Goal: Information Seeking & Learning: Learn about a topic

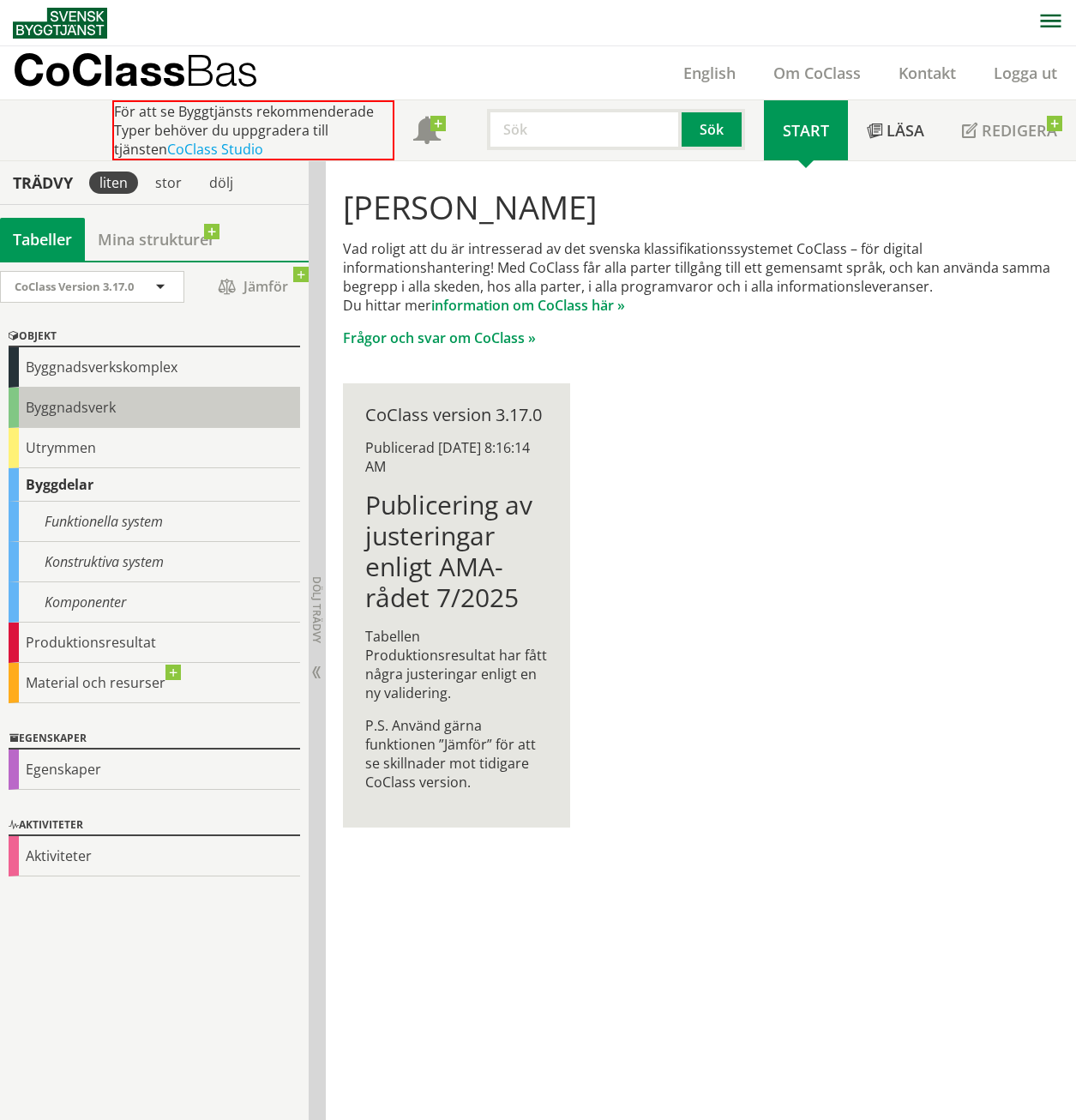
drag, startPoint x: 77, startPoint y: 414, endPoint x: 78, endPoint y: 404, distance: 10.0
click at [77, 414] on div "Byggnadsverk" at bounding box center [154, 408] width 292 height 40
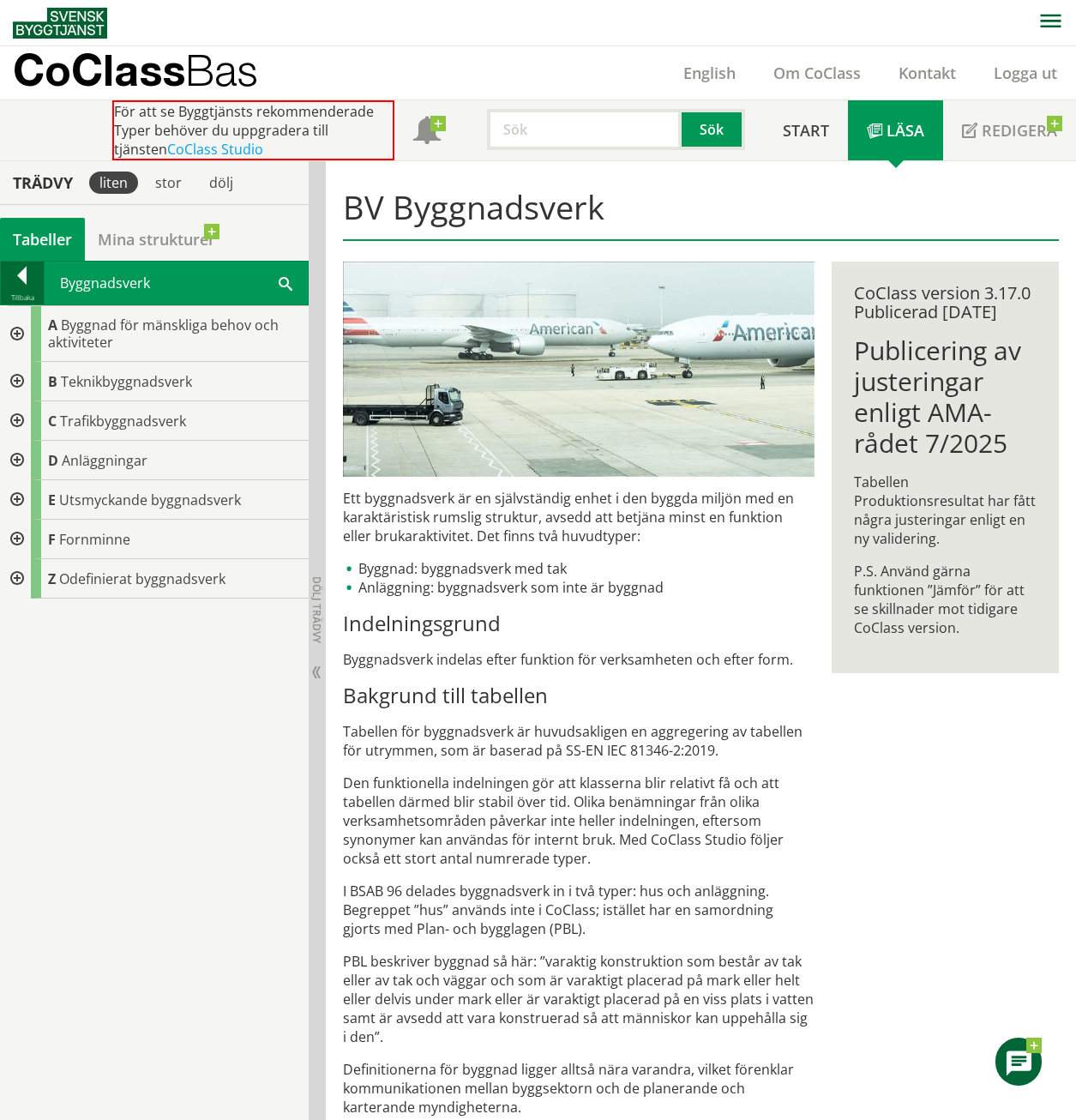
click at [25, 289] on div at bounding box center [22, 279] width 43 height 24
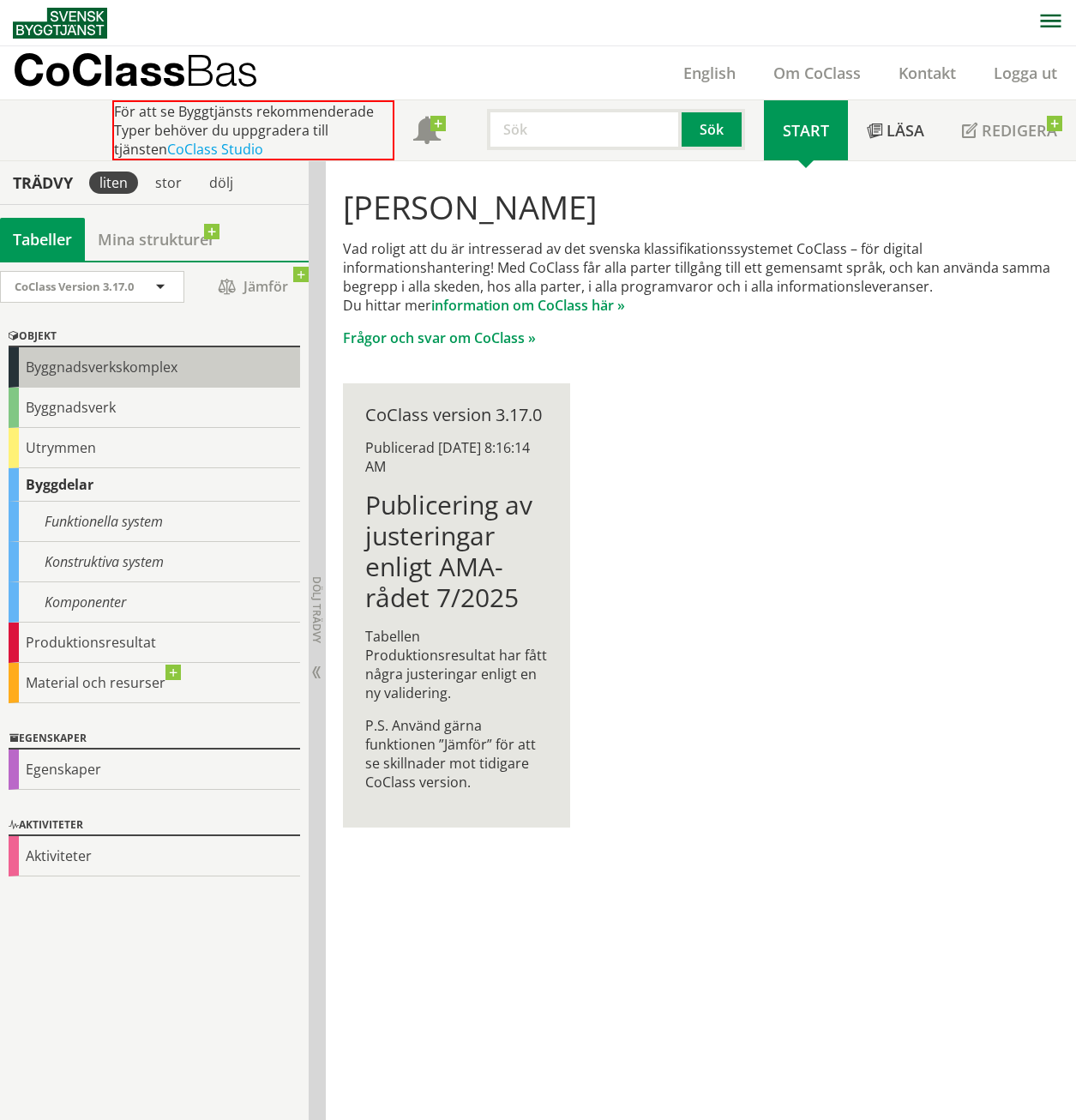
click at [73, 364] on div "Byggnadsverkskomplex" at bounding box center [154, 367] width 292 height 40
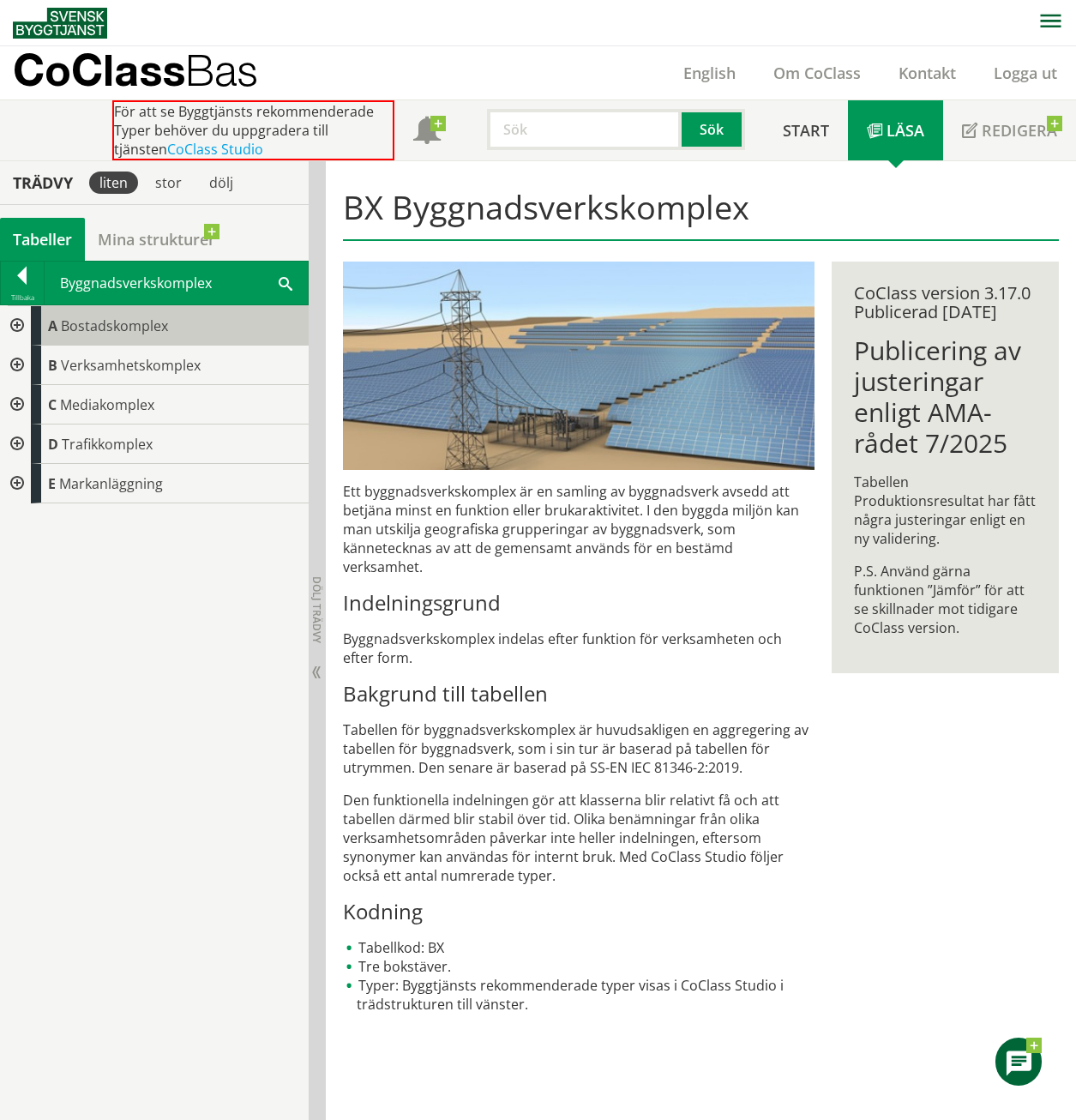
click at [139, 329] on span "Bostadskomplex" at bounding box center [114, 326] width 107 height 19
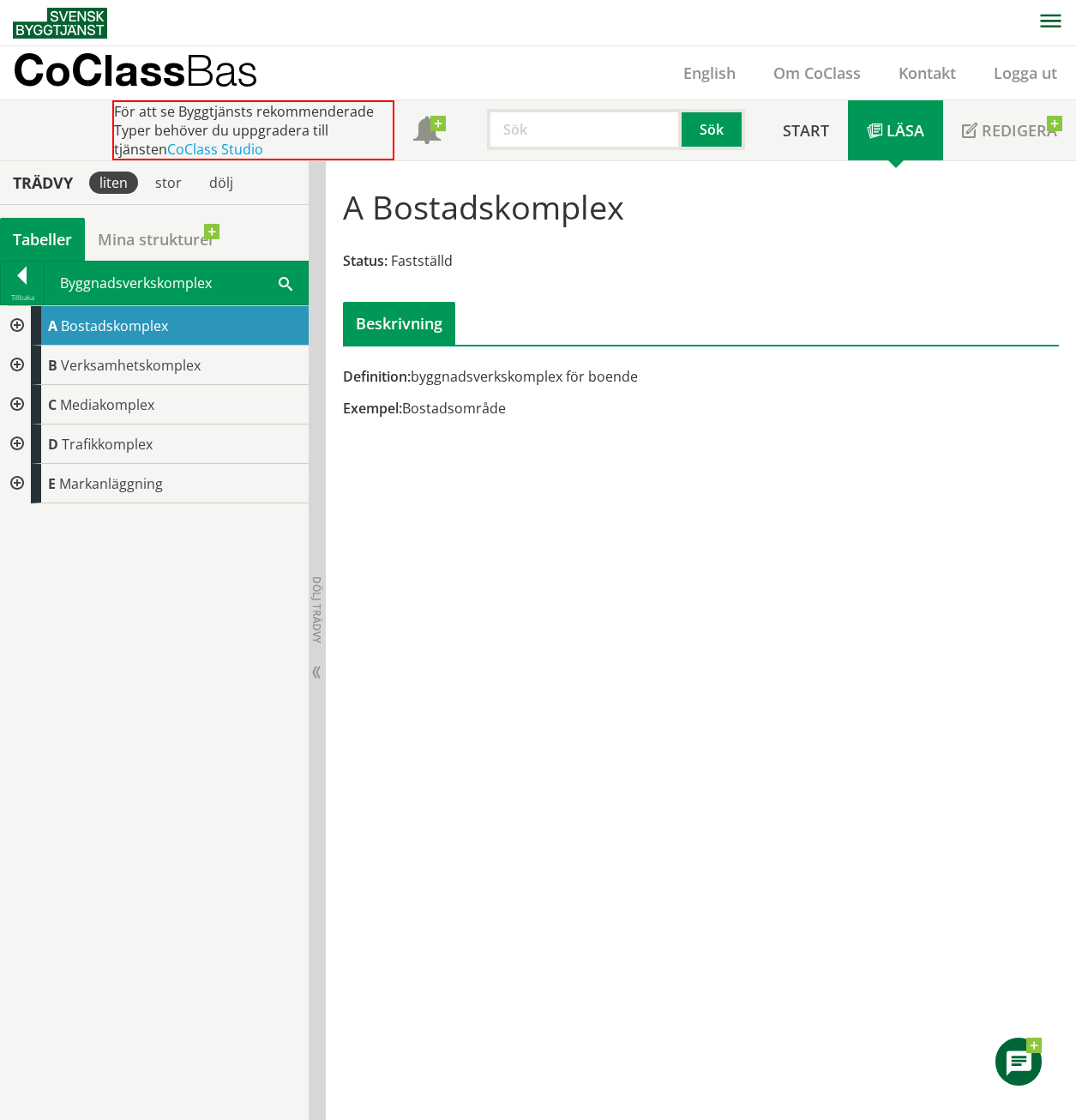
click at [22, 328] on div at bounding box center [15, 325] width 30 height 39
click at [16, 404] on div at bounding box center [15, 404] width 30 height 39
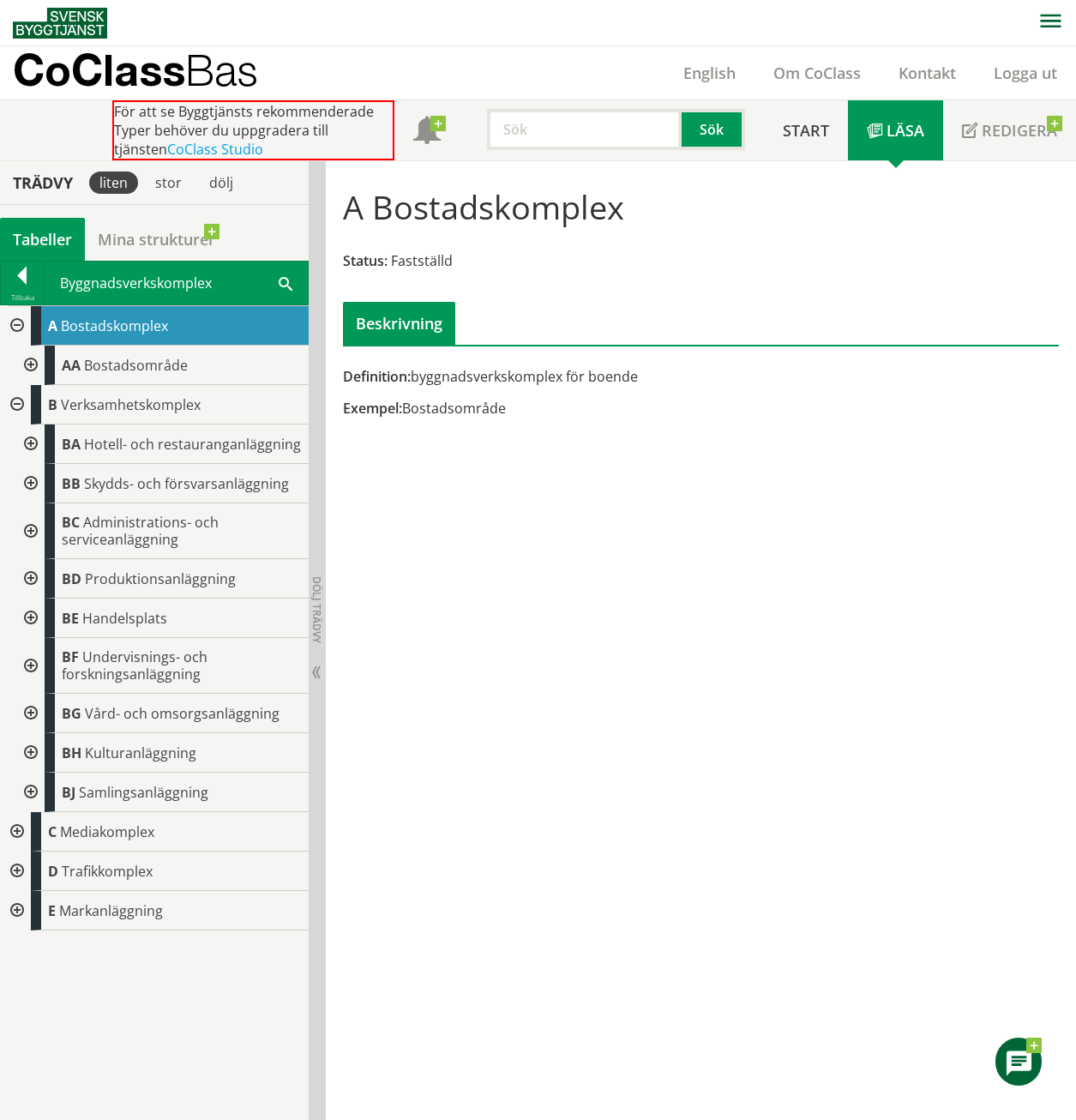
click at [16, 404] on div at bounding box center [15, 404] width 30 height 39
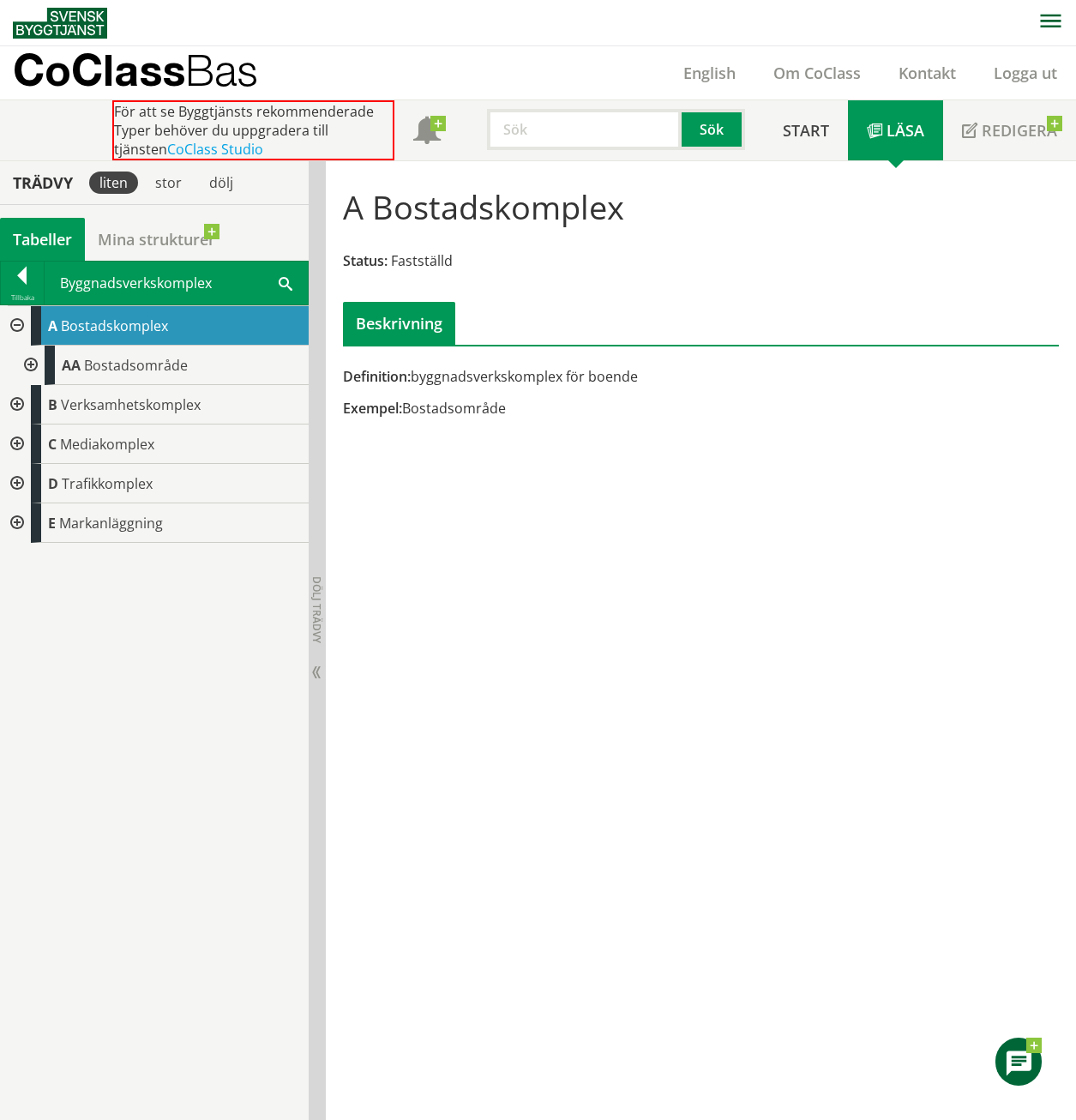
click at [18, 323] on div at bounding box center [15, 325] width 30 height 39
click at [11, 320] on div at bounding box center [15, 325] width 30 height 39
click at [30, 368] on div at bounding box center [29, 364] width 30 height 39
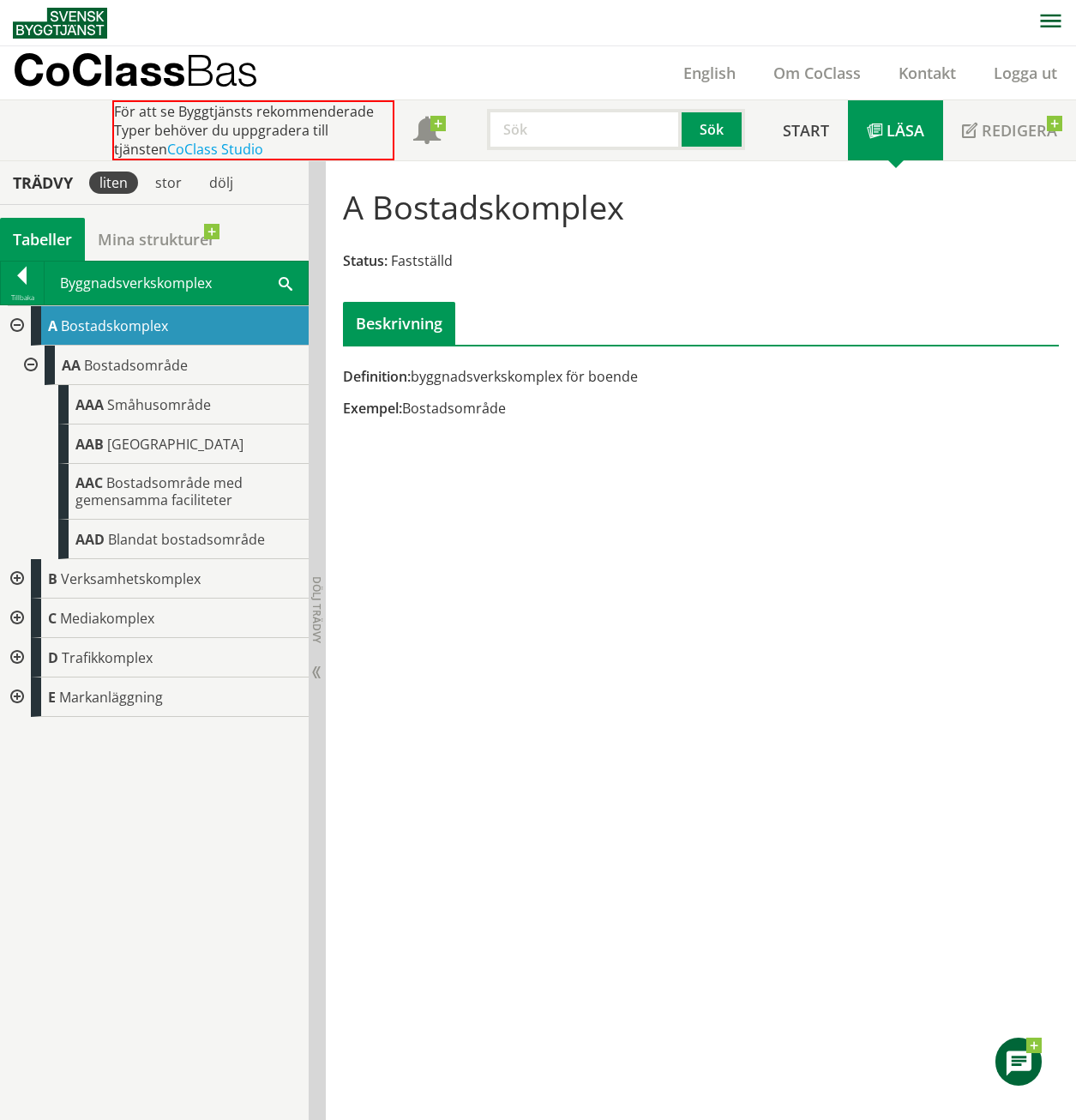
click at [17, 574] on div at bounding box center [15, 578] width 30 height 39
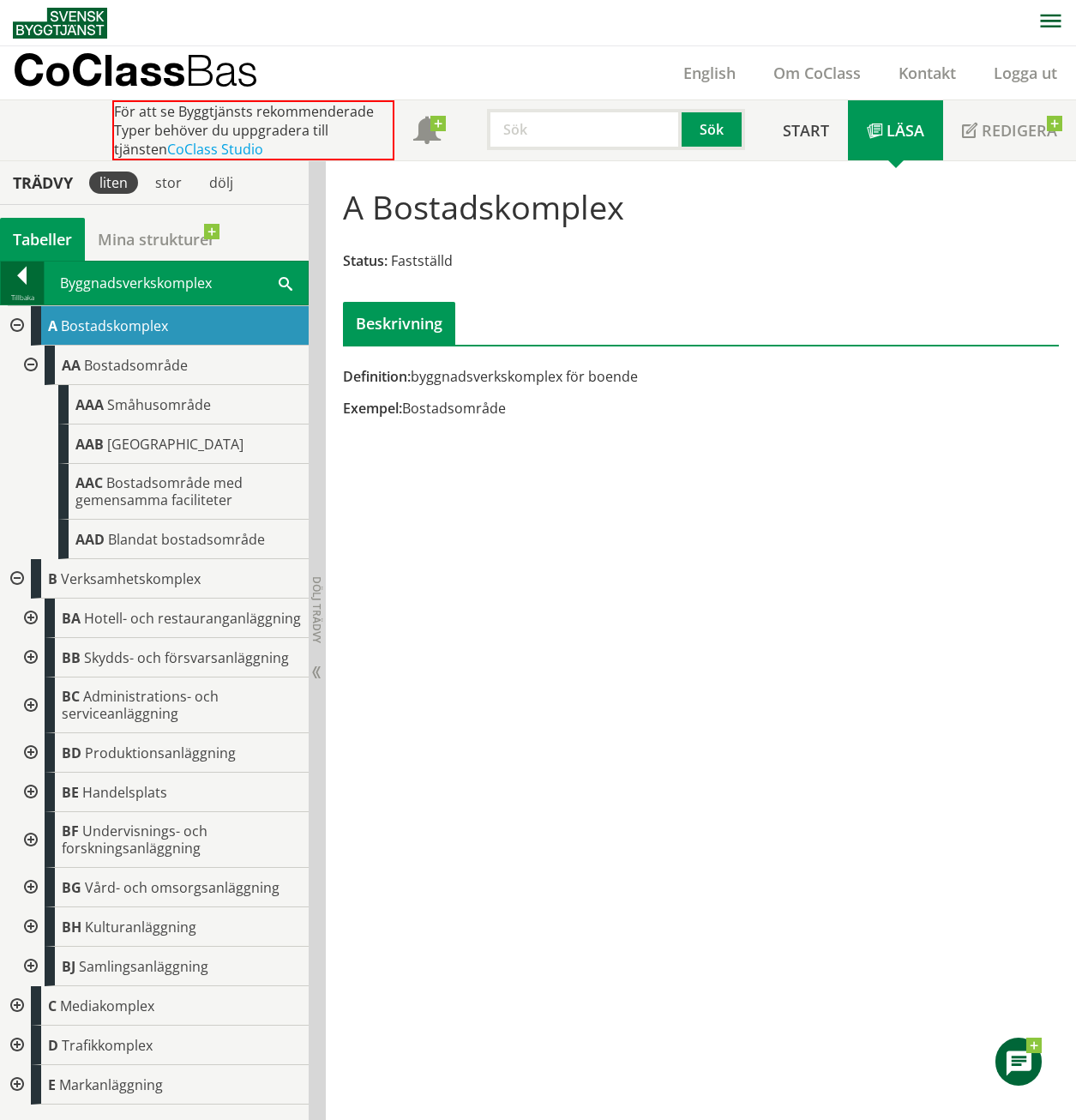
click at [31, 281] on div at bounding box center [22, 279] width 43 height 24
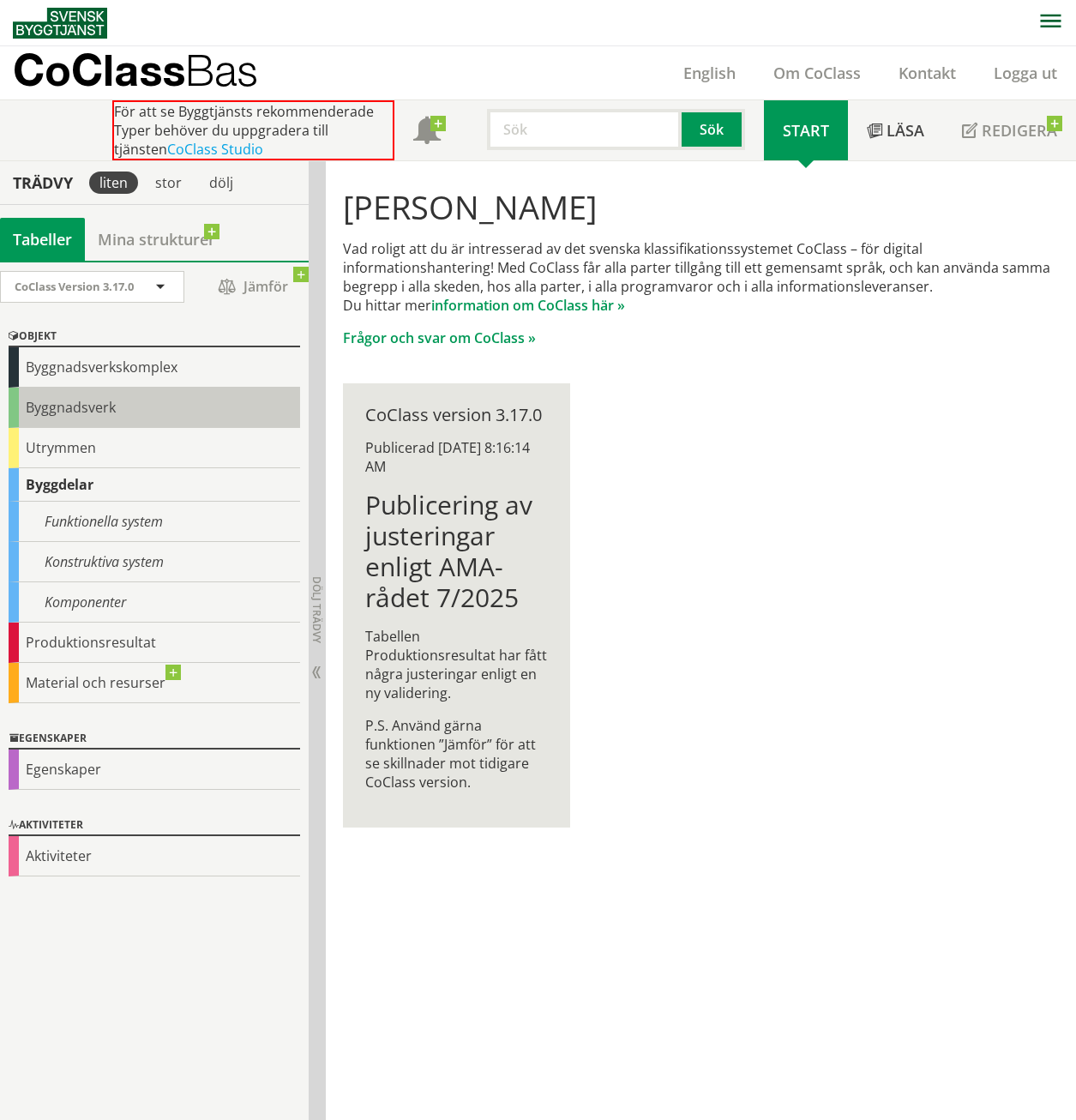
click at [56, 415] on div "Byggnadsverk" at bounding box center [154, 408] width 292 height 40
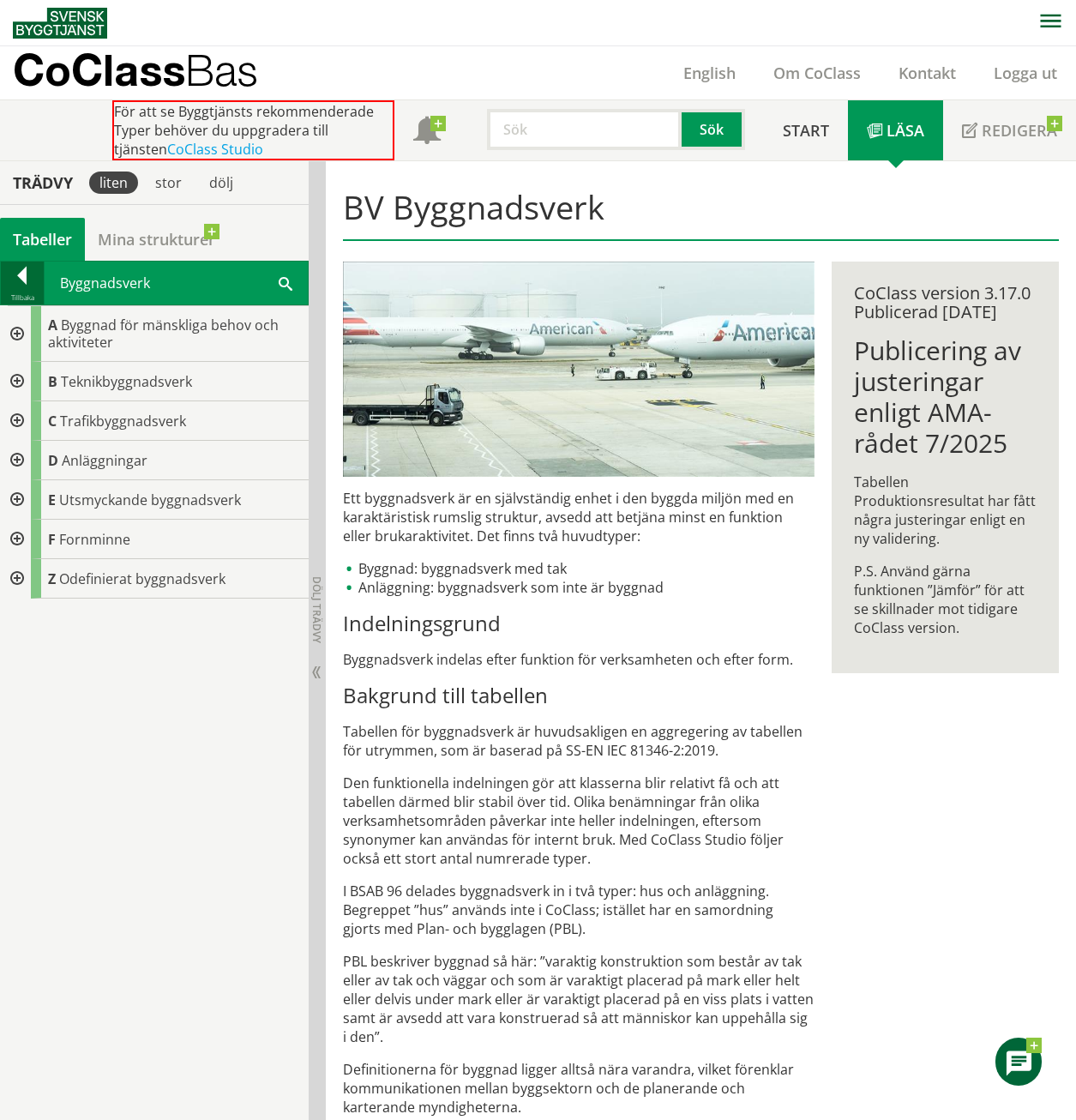
click at [17, 283] on div at bounding box center [22, 279] width 43 height 24
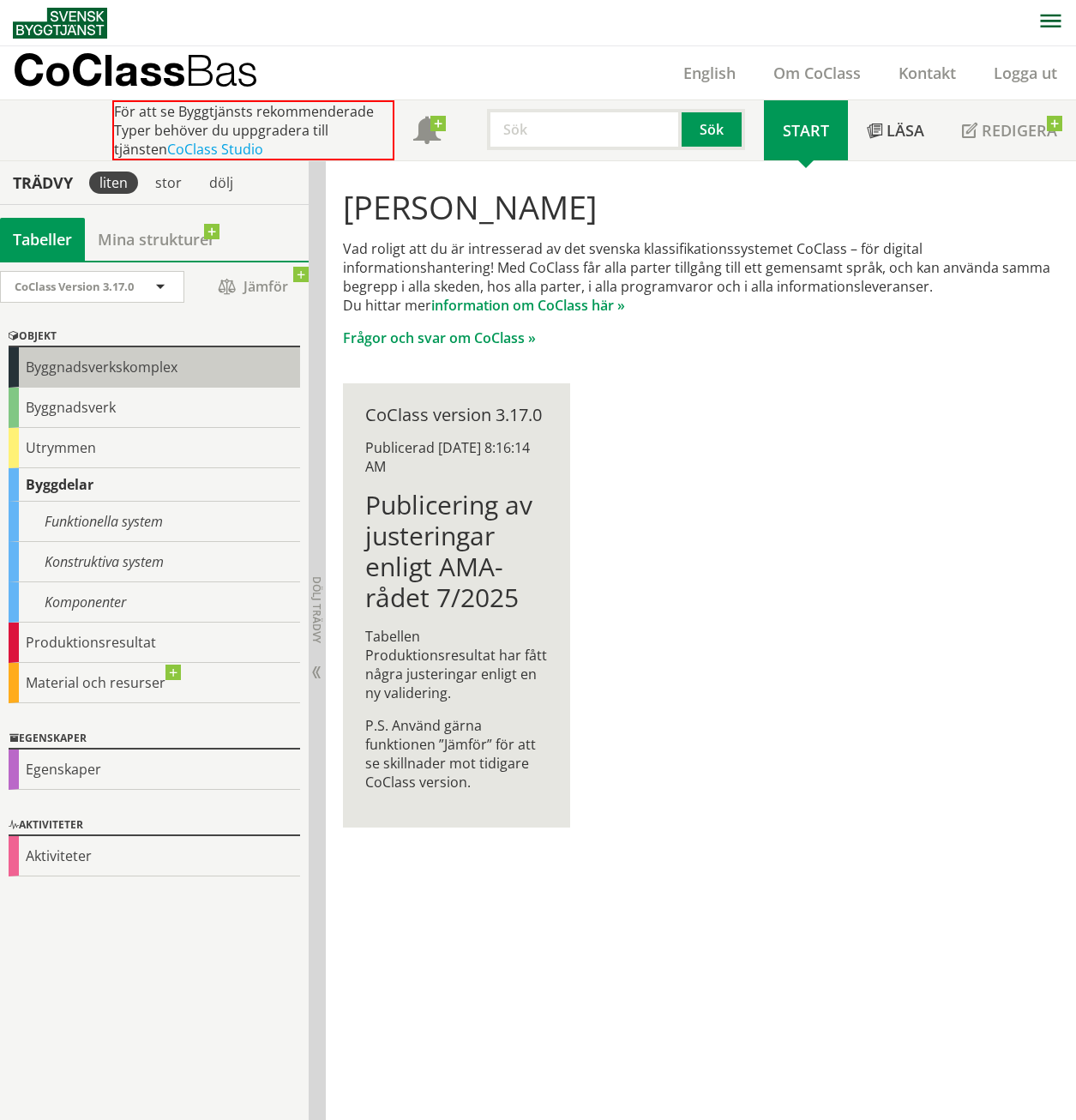
click at [78, 368] on div "Byggnadsverkskomplex" at bounding box center [154, 367] width 292 height 40
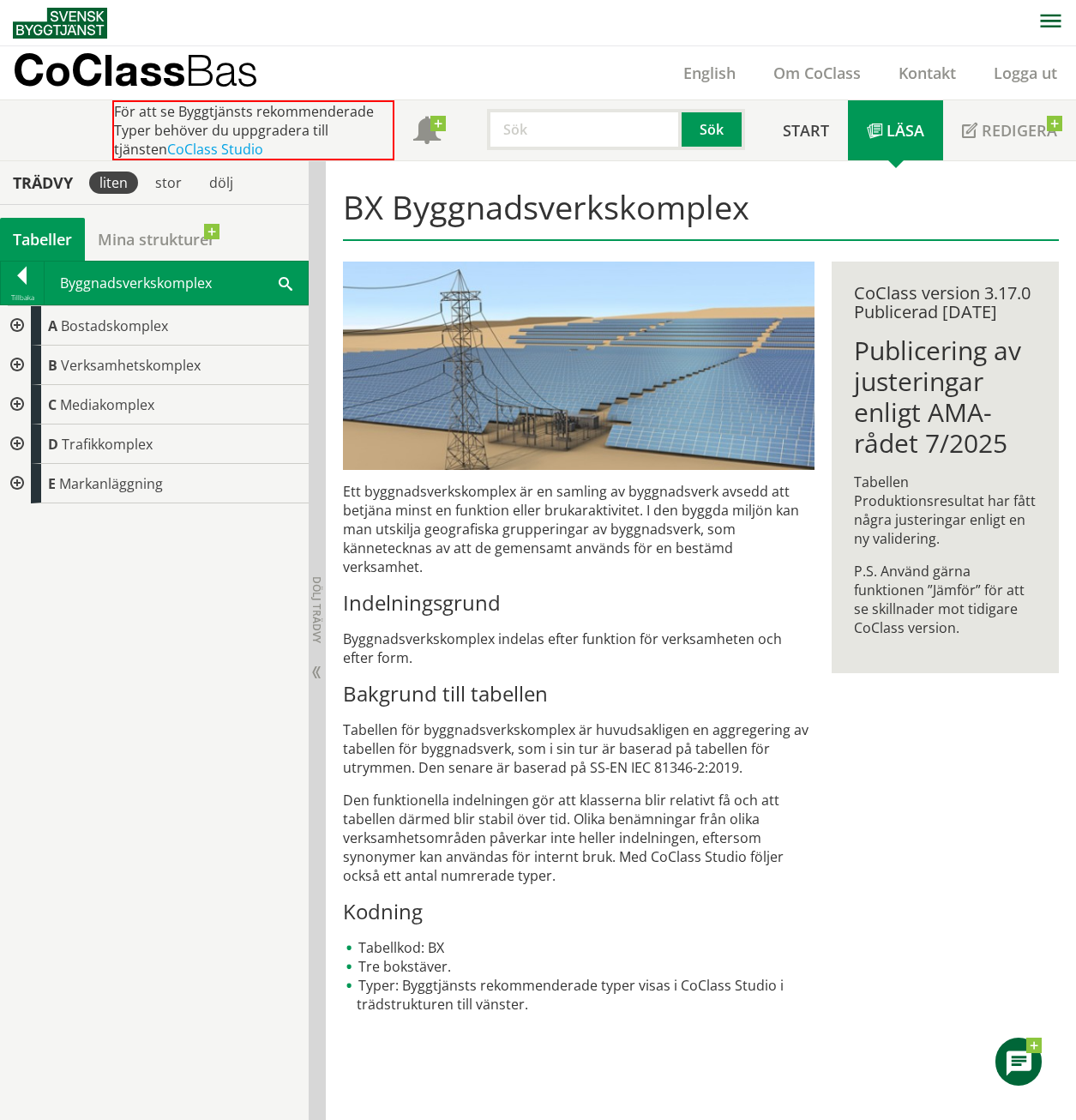
drag, startPoint x: 751, startPoint y: 214, endPoint x: 511, endPoint y: 218, distance: 240.0
click at [511, 218] on h1 "BX Byggnadsverkskomplex" at bounding box center [700, 214] width 715 height 53
click at [9, 367] on div at bounding box center [15, 364] width 30 height 39
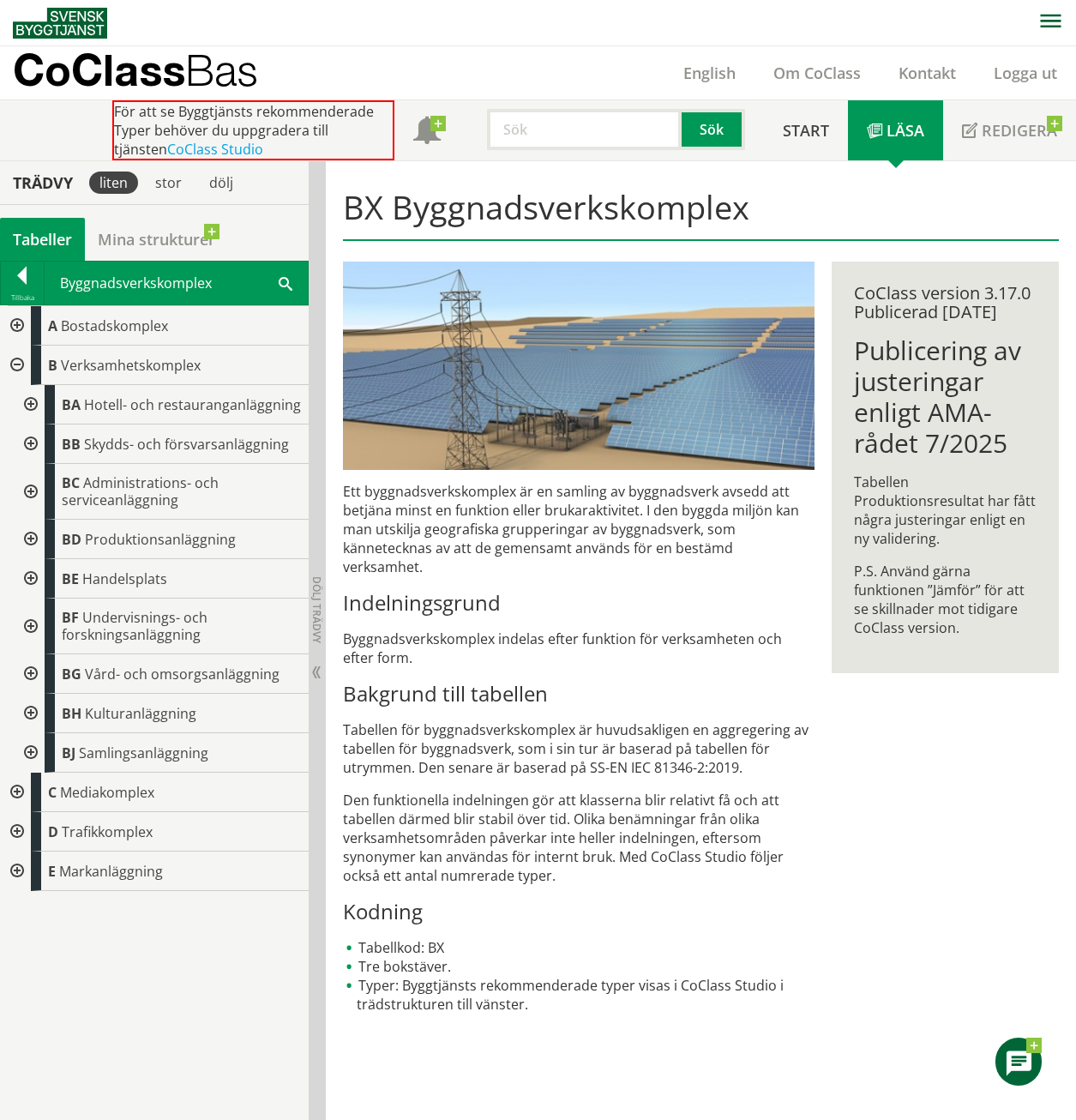
click at [33, 485] on div at bounding box center [29, 492] width 30 height 56
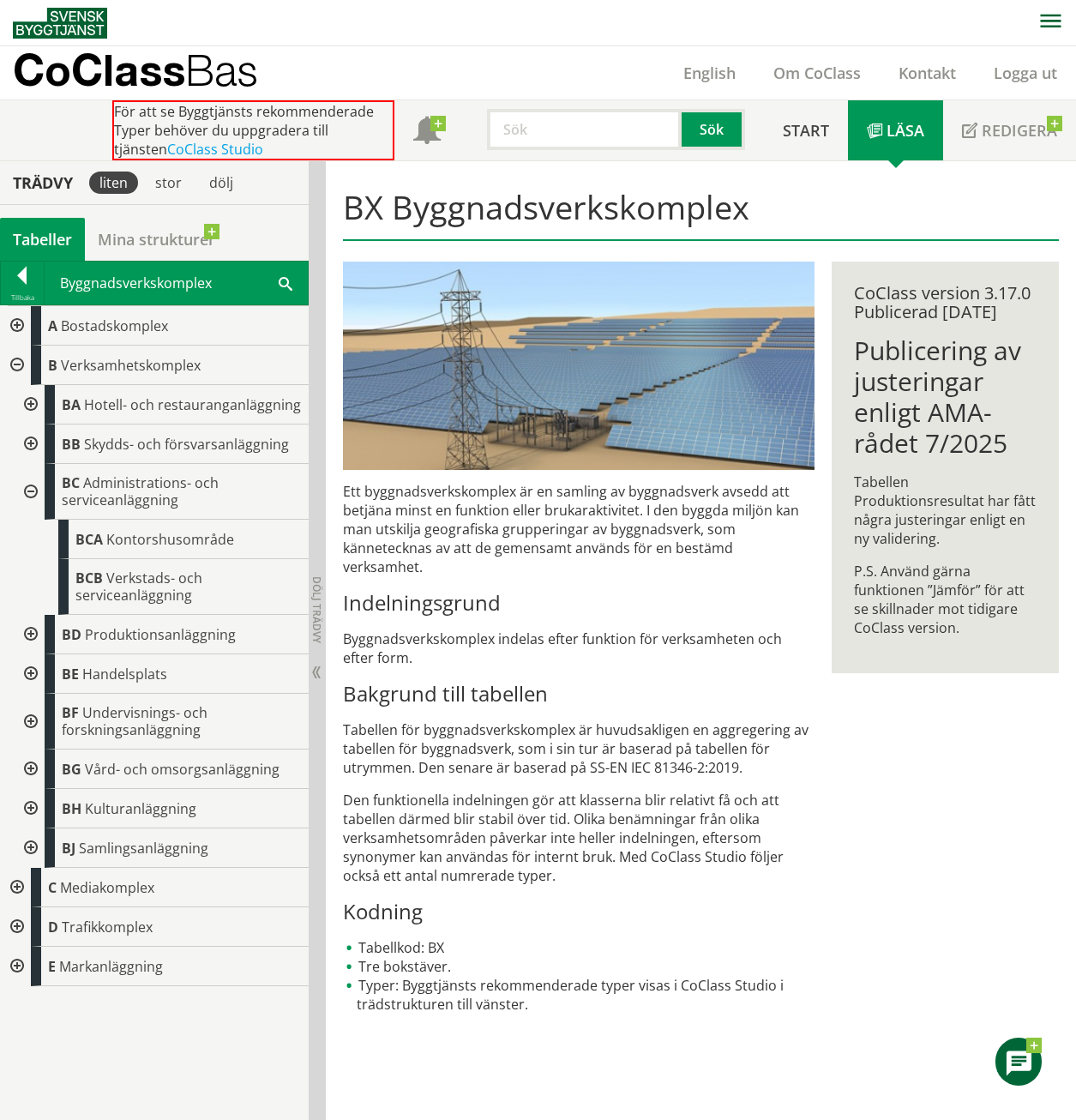
click at [13, 324] on div at bounding box center [15, 325] width 30 height 39
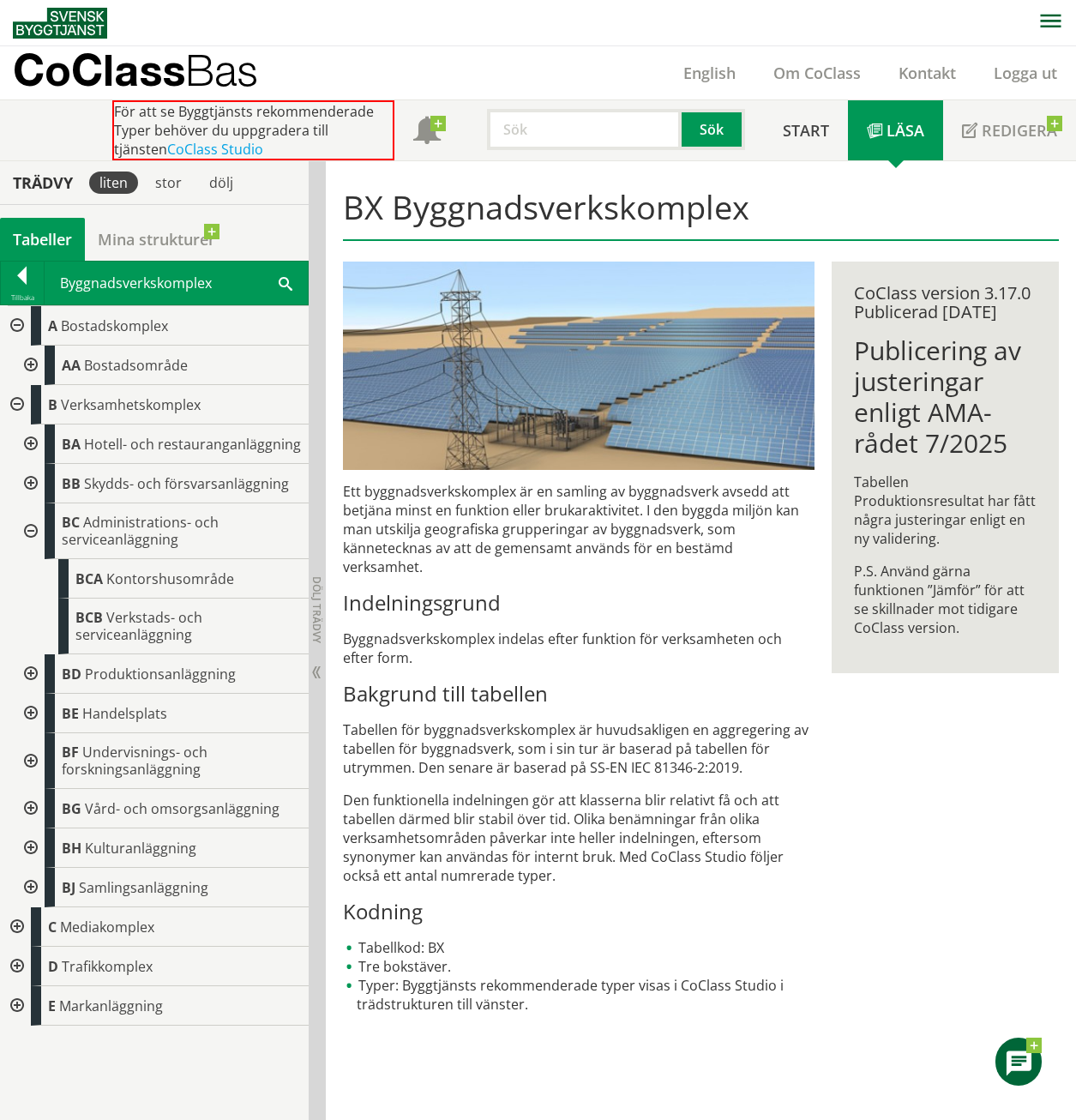
click at [36, 357] on div at bounding box center [29, 364] width 30 height 39
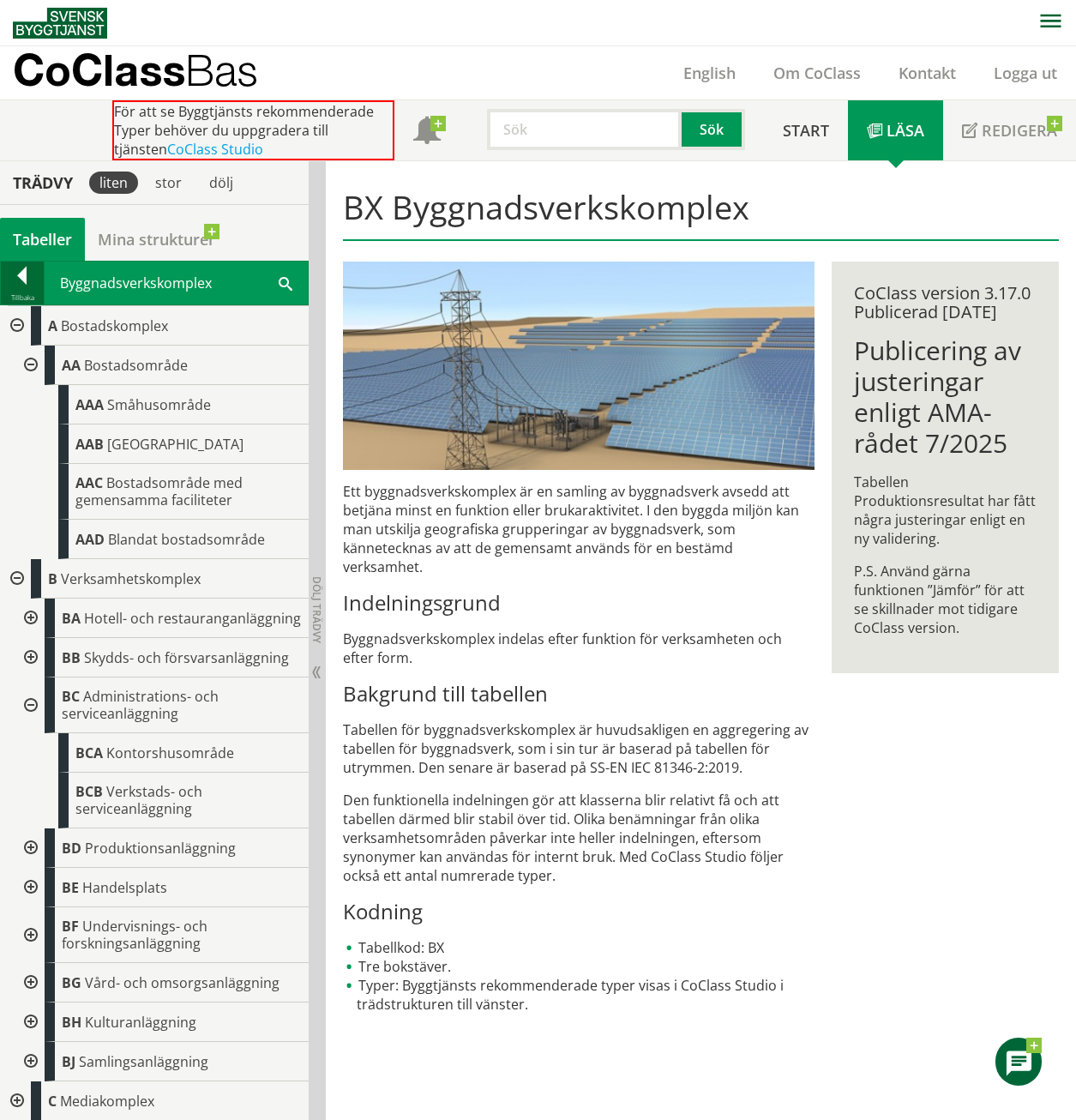
click at [16, 283] on div at bounding box center [22, 279] width 43 height 24
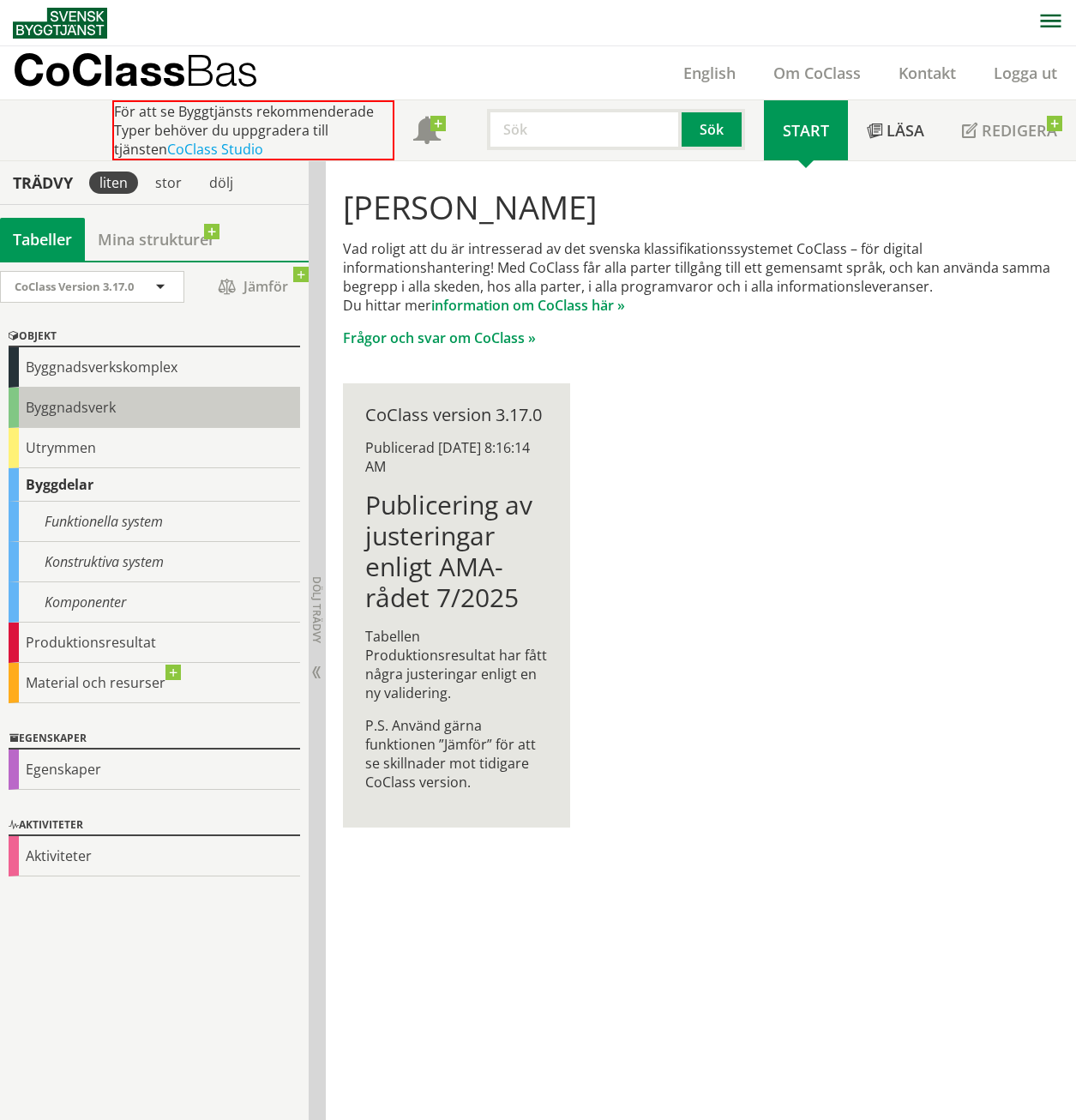
click at [58, 411] on div "Byggnadsverk" at bounding box center [154, 408] width 292 height 40
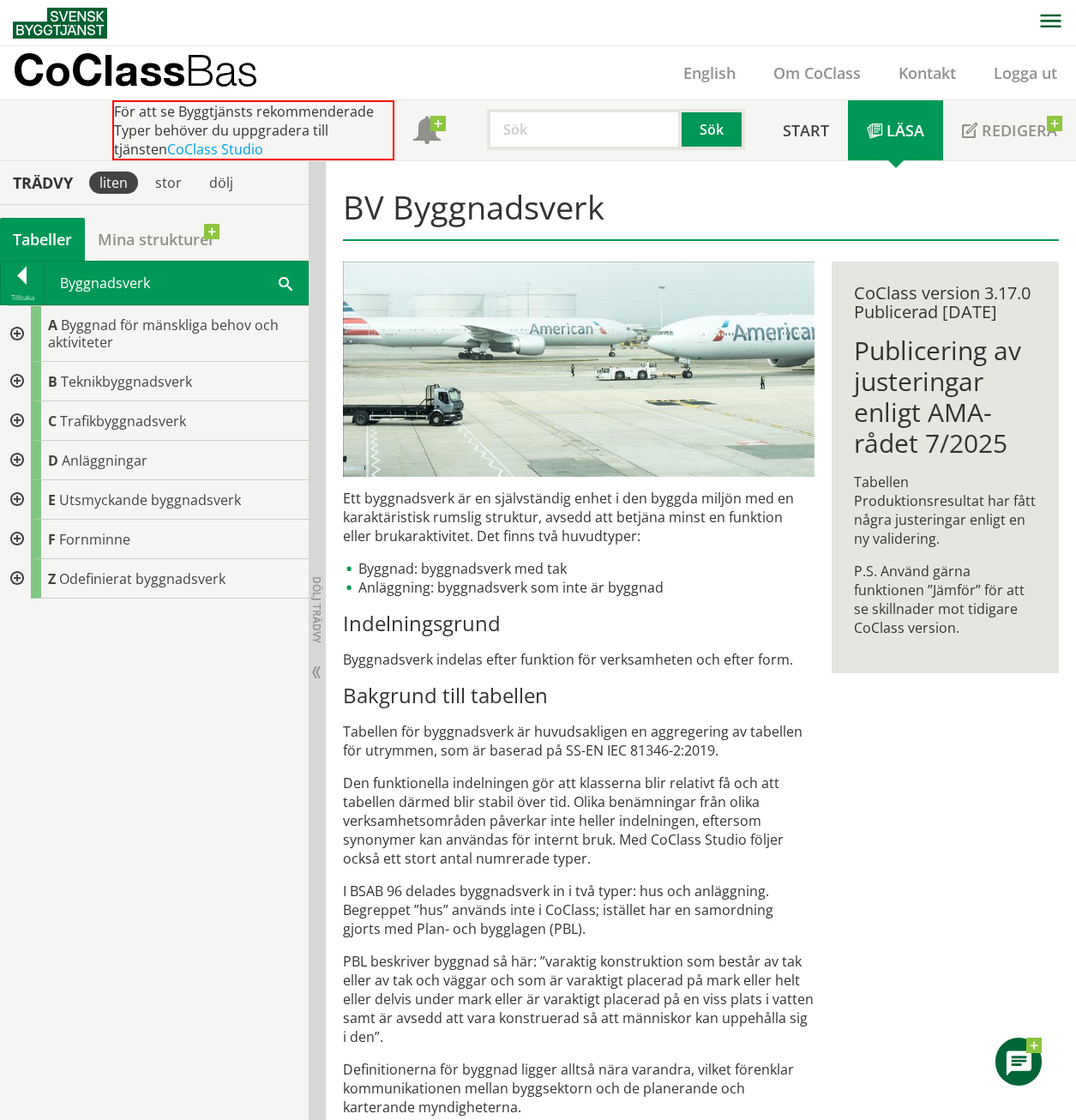
click at [18, 329] on div at bounding box center [15, 334] width 30 height 56
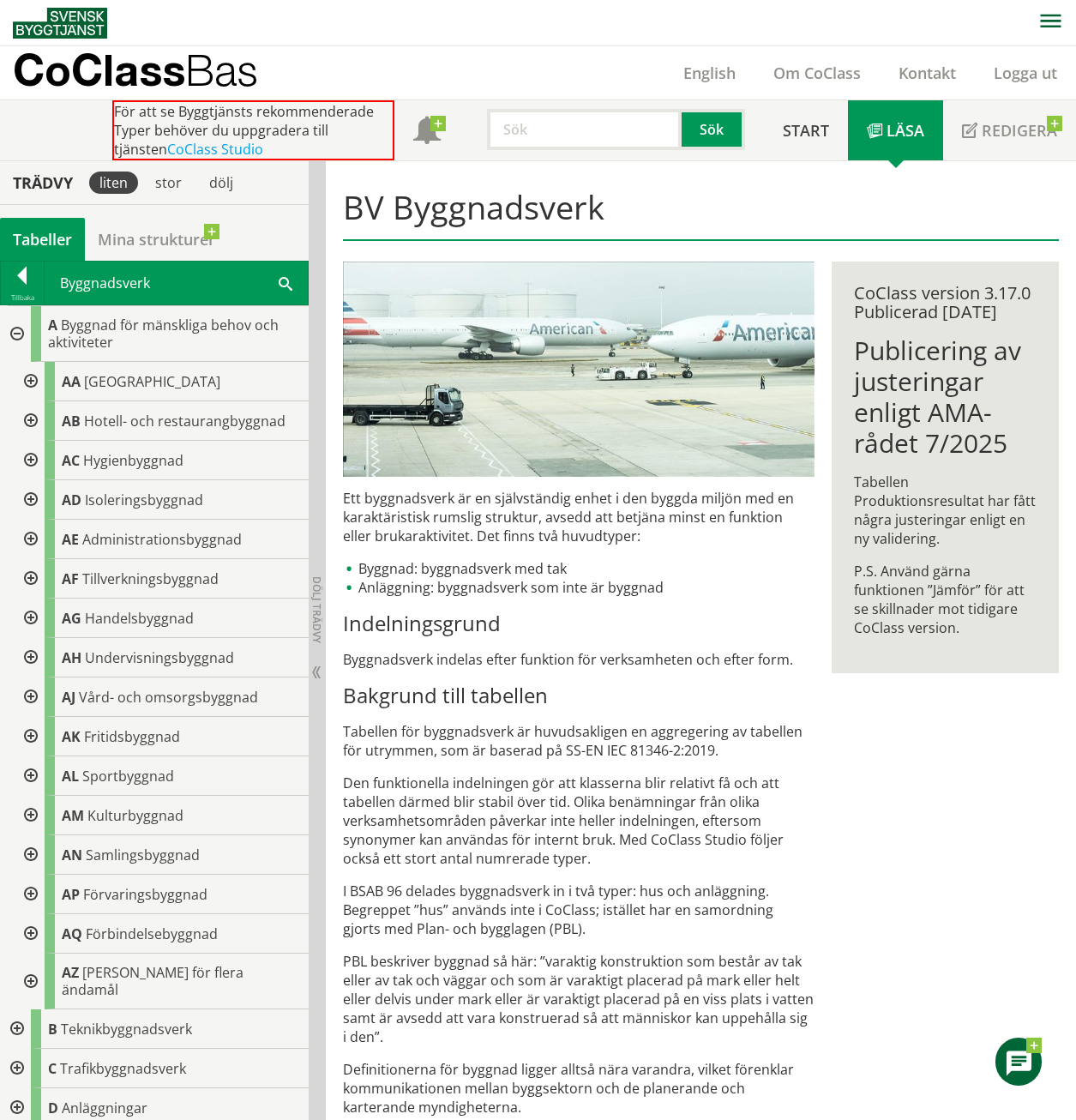
click at [34, 385] on div at bounding box center [29, 381] width 30 height 39
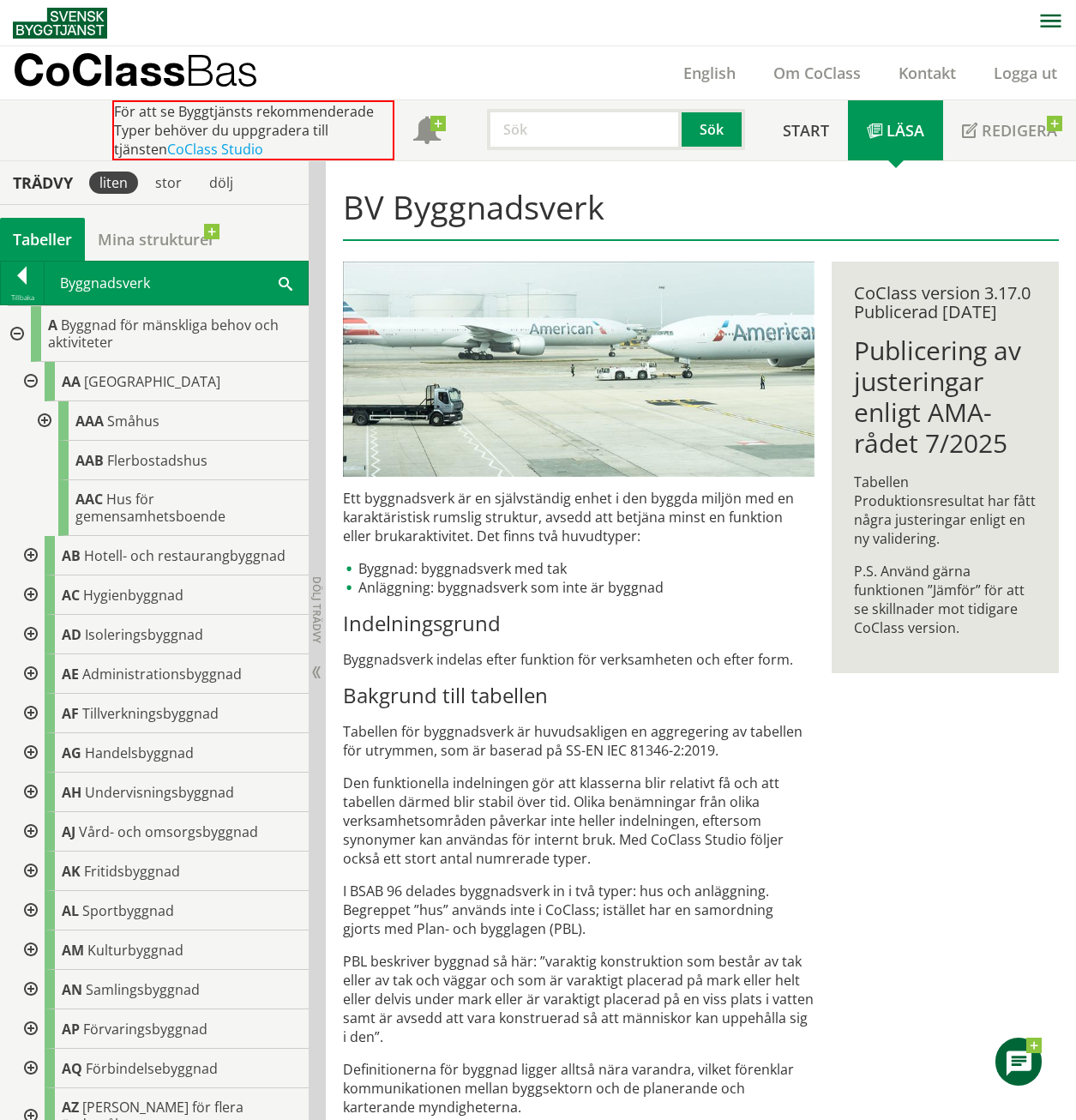
click at [32, 673] on div at bounding box center [29, 674] width 30 height 39
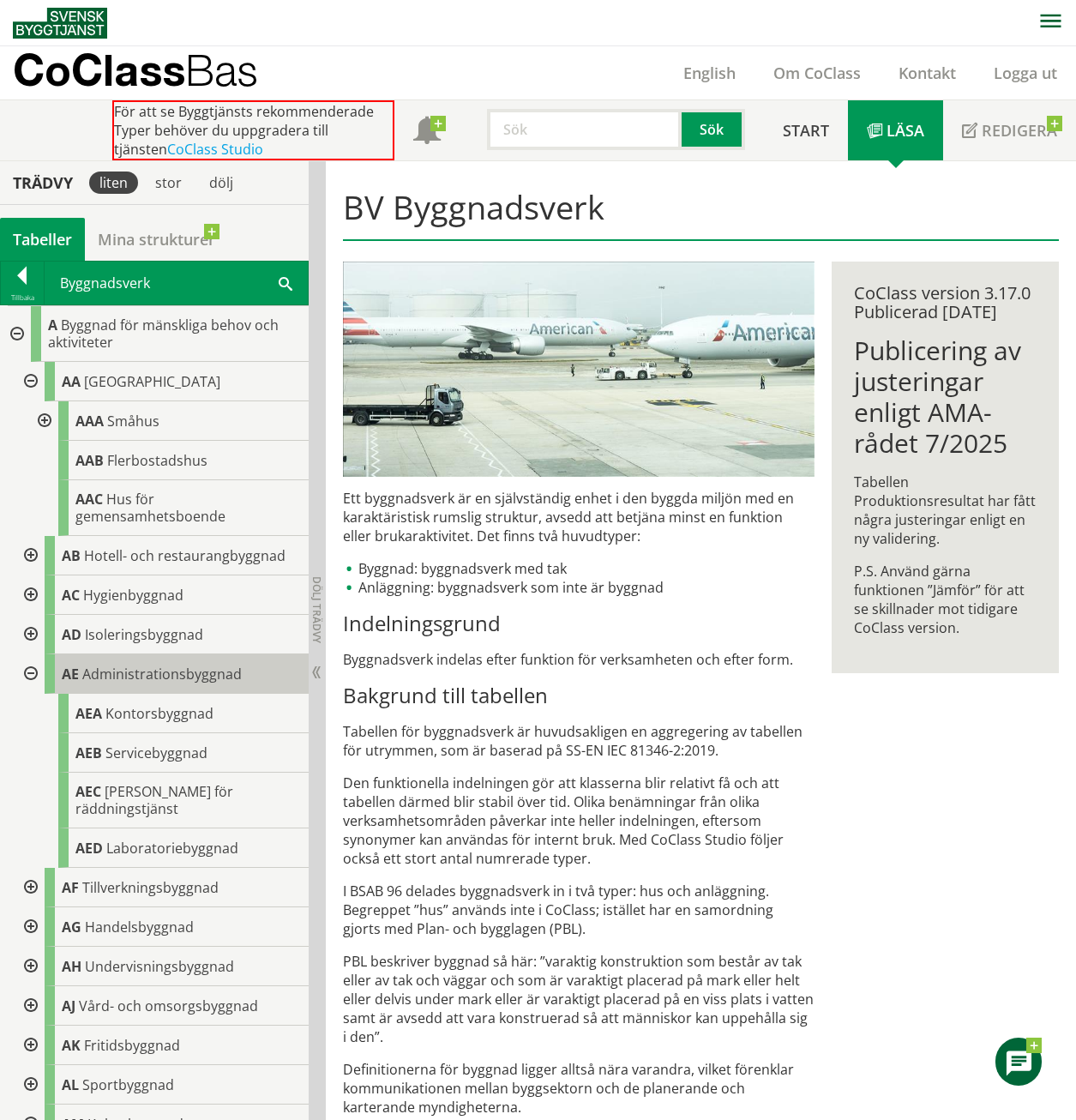
scroll to position [85, 0]
